Goal: Check status: Check status

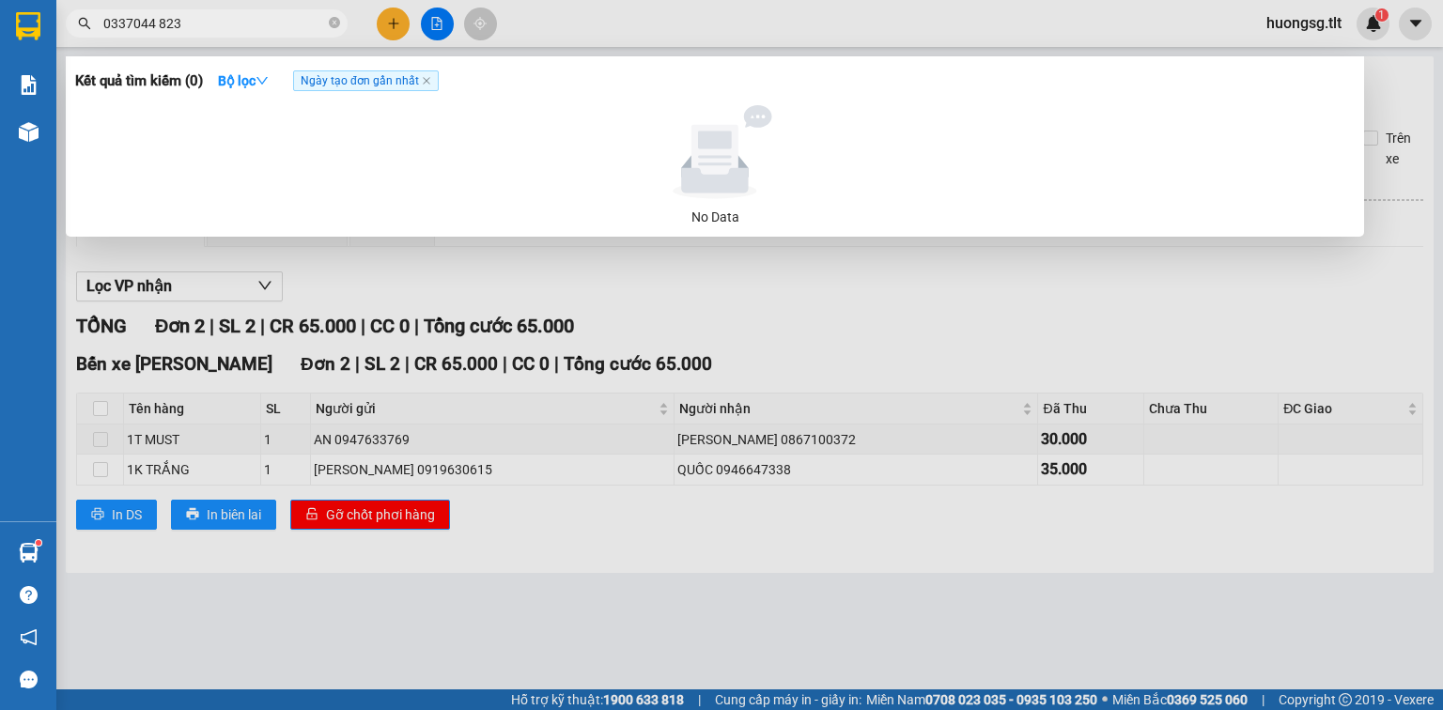
type input "0337044 823"
click at [1182, 289] on div at bounding box center [721, 355] width 1443 height 710
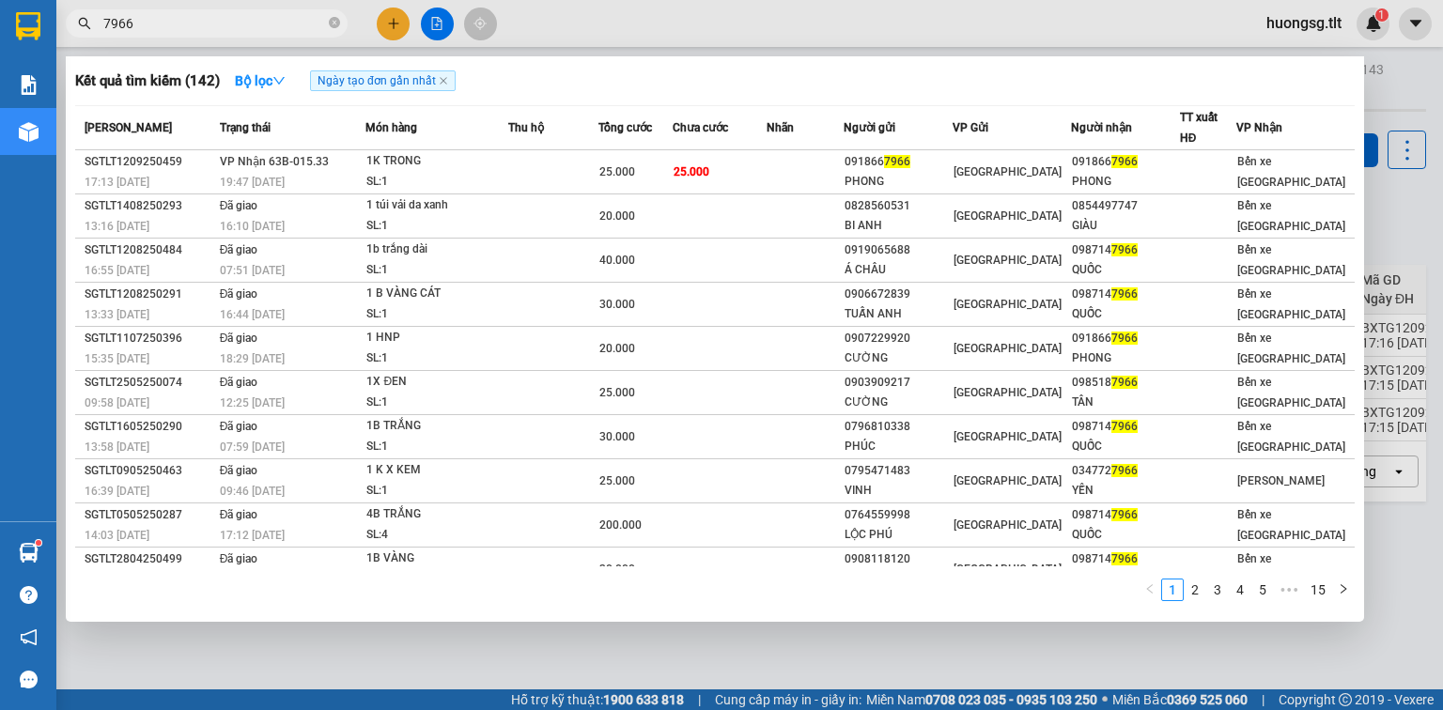
click at [244, 28] on input "7966" at bounding box center [214, 23] width 222 height 21
type input "7966"
click at [335, 19] on icon "close-circle" at bounding box center [334, 22] width 11 height 11
